Goal: Check status: Check status

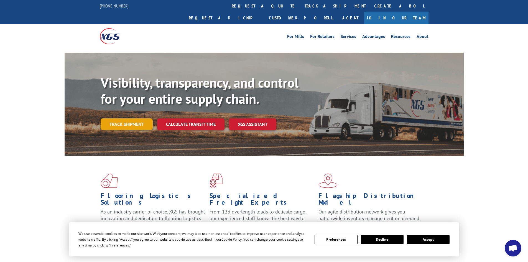
click at [144, 118] on link "Track shipment" at bounding box center [127, 124] width 52 height 12
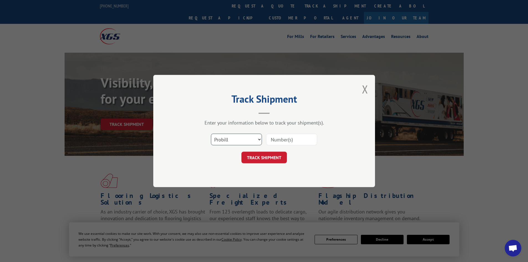
click at [242, 136] on select "Select category... Probill BOL PO" at bounding box center [236, 140] width 51 height 12
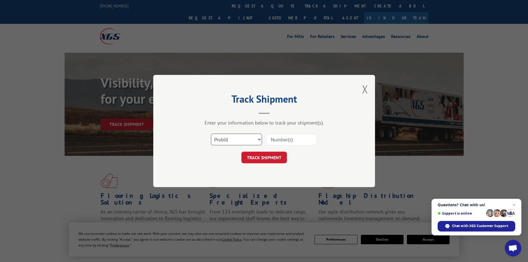
click at [211, 134] on select "Select category... Probill BOL PO" at bounding box center [236, 140] width 51 height 12
drag, startPoint x: 221, startPoint y: 142, endPoint x: 222, endPoint y: 144, distance: 2.9
click at [221, 142] on select "Select category... Probill BOL PO" at bounding box center [236, 140] width 51 height 12
select select "bol"
click at [211, 134] on select "Select category... Probill BOL PO" at bounding box center [236, 140] width 51 height 12
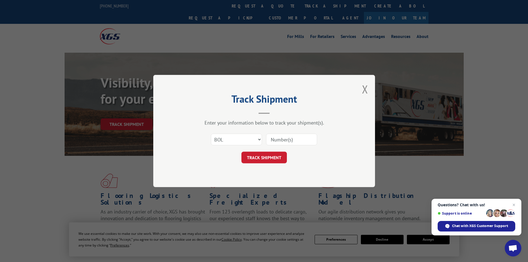
click at [288, 138] on input at bounding box center [291, 140] width 51 height 12
paste input "5148106"
type input "5148106"
click at [275, 155] on button "TRACK SHIPMENT" at bounding box center [264, 158] width 45 height 12
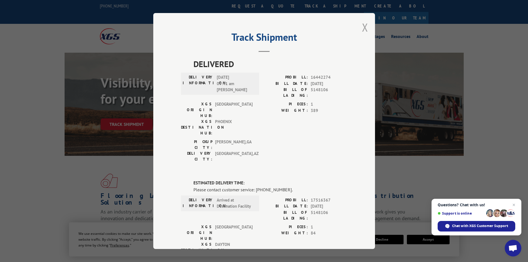
click at [362, 24] on button "Close modal" at bounding box center [365, 27] width 6 height 15
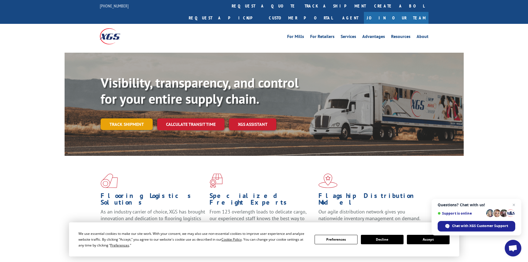
click at [143, 118] on link "Track shipment" at bounding box center [127, 124] width 52 height 12
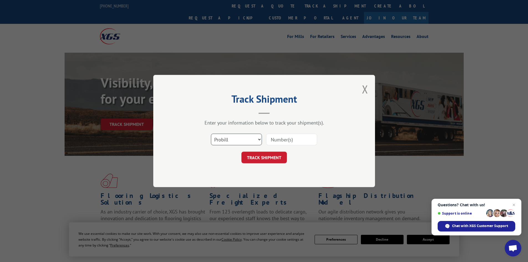
click at [222, 139] on select "Select category... Probill BOL PO" at bounding box center [236, 140] width 51 height 12
select select "bol"
click at [211, 134] on select "Select category... Probill BOL PO" at bounding box center [236, 140] width 51 height 12
click at [280, 134] on input at bounding box center [291, 140] width 51 height 12
paste input "6009301"
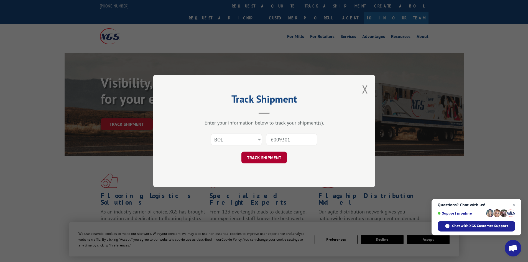
type input "6009301"
click at [269, 155] on button "TRACK SHIPMENT" at bounding box center [264, 158] width 45 height 12
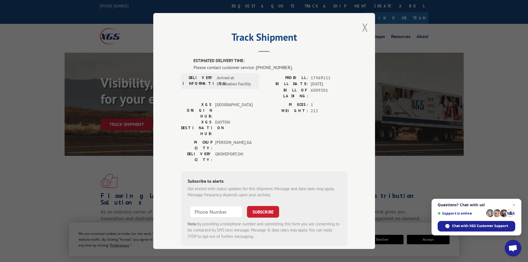
click at [363, 22] on button "Close modal" at bounding box center [365, 27] width 6 height 15
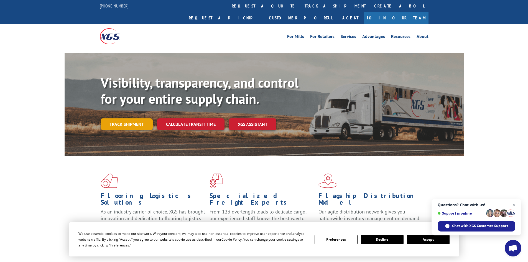
click at [134, 118] on link "Track shipment" at bounding box center [127, 124] width 52 height 12
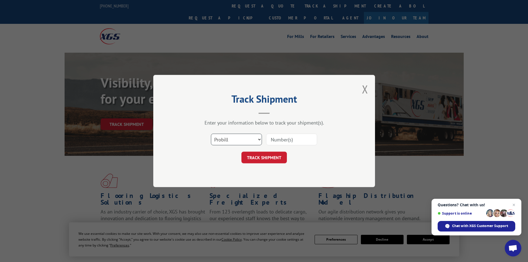
click at [233, 137] on select "Select category... Probill BOL PO" at bounding box center [236, 140] width 51 height 12
select select "bol"
click at [211, 134] on select "Select category... Probill BOL PO" at bounding box center [236, 140] width 51 height 12
click at [275, 132] on div "Select category... Probill BOL PO" at bounding box center [264, 139] width 166 height 18
click at [277, 137] on input at bounding box center [291, 140] width 51 height 12
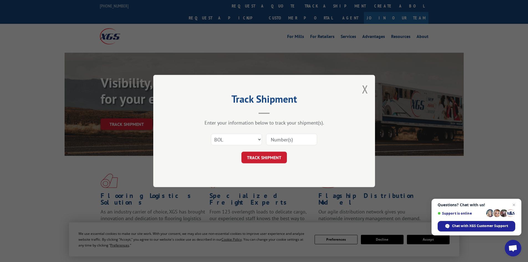
paste input "5158144"
type input "5158144"
click at [278, 156] on button "TRACK SHIPMENT" at bounding box center [264, 158] width 45 height 12
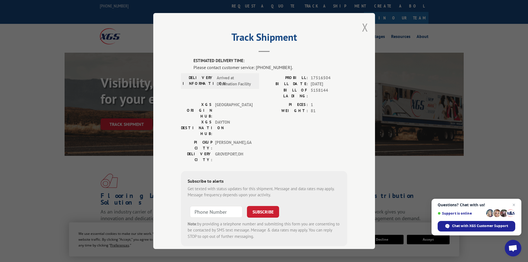
click at [362, 26] on button "Close modal" at bounding box center [365, 27] width 6 height 15
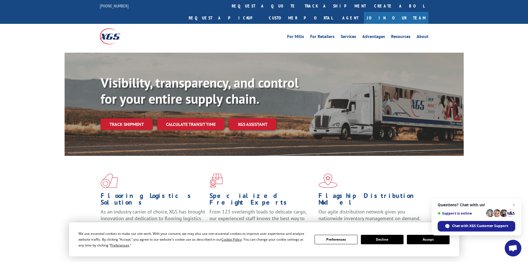
click at [143, 118] on div "Visibility, transparency, and control for your entire supply chain. Track shipm…" at bounding box center [282, 113] width 363 height 77
click at [134, 118] on link "Track shipment" at bounding box center [127, 124] width 52 height 12
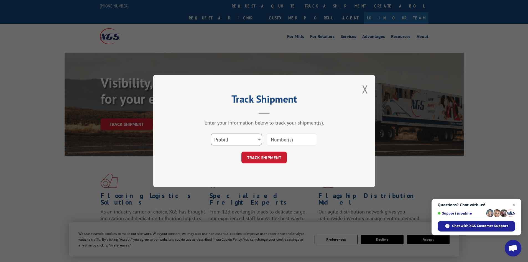
click at [232, 136] on select "Select category... Probill BOL PO" at bounding box center [236, 140] width 51 height 12
select select "bol"
click at [211, 134] on select "Select category... Probill BOL PO" at bounding box center [236, 140] width 51 height 12
click at [271, 138] on input at bounding box center [291, 140] width 51 height 12
paste input "5176362"
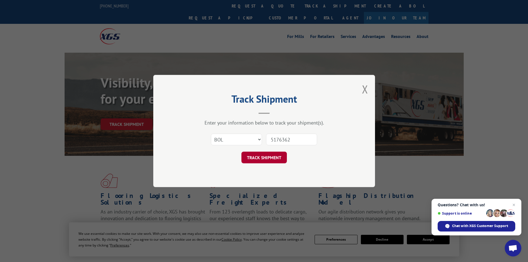
type input "5176362"
click at [268, 158] on button "TRACK SHIPMENT" at bounding box center [264, 158] width 45 height 12
